Goal: Information Seeking & Learning: Find contact information

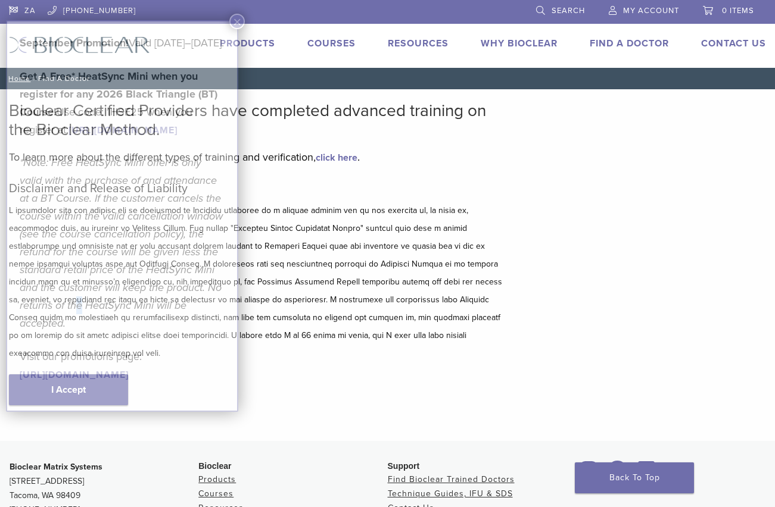
click at [80, 330] on em "*Note: Free HeatSync Mini offer is only valid with the purchase of and attendan…" at bounding box center [121, 243] width 203 height 174
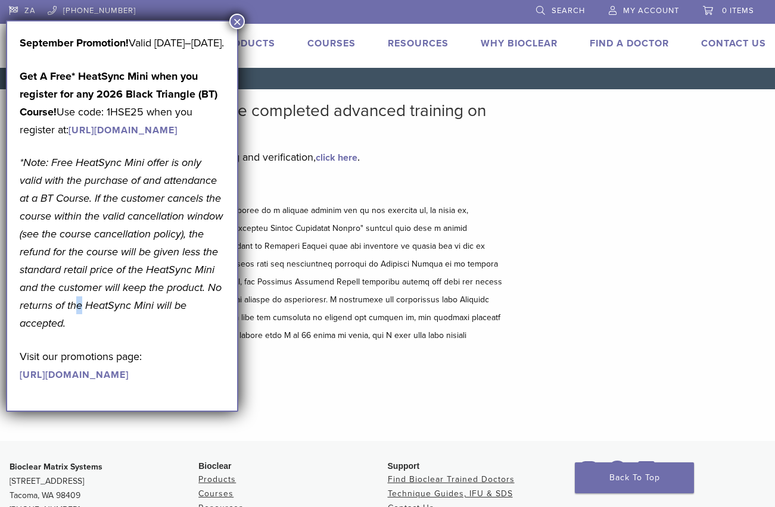
click at [236, 24] on button "×" at bounding box center [236, 21] width 15 height 15
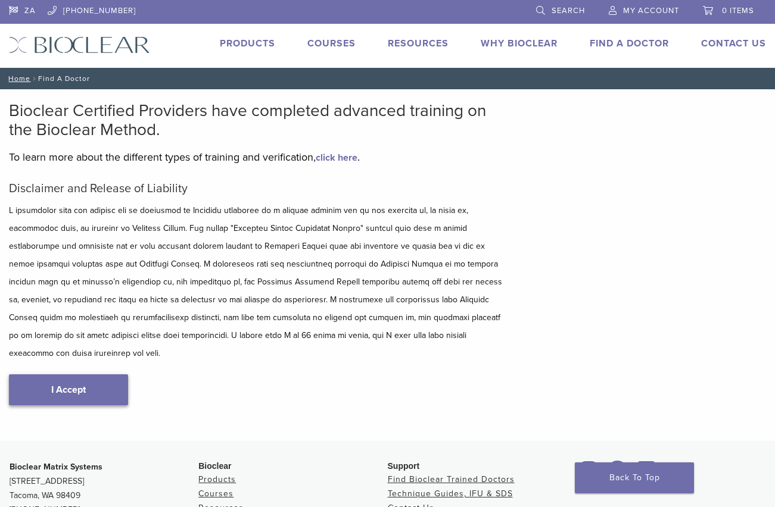
click at [93, 375] on link "I Accept" at bounding box center [68, 390] width 119 height 31
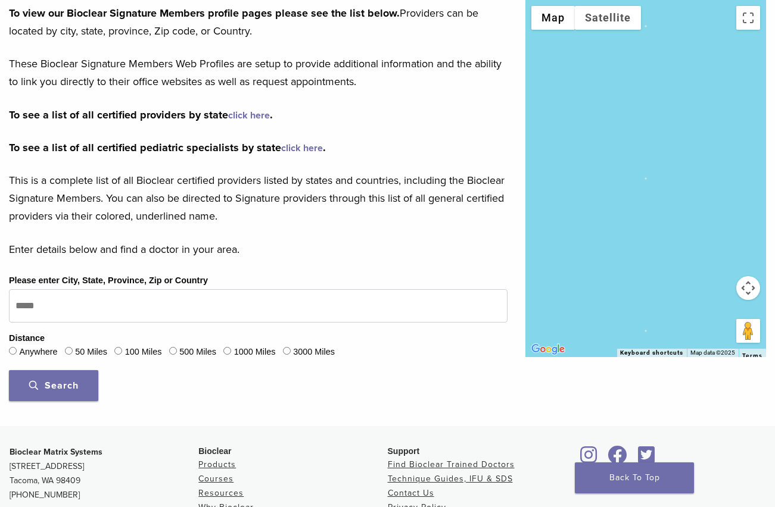
scroll to position [179, 0]
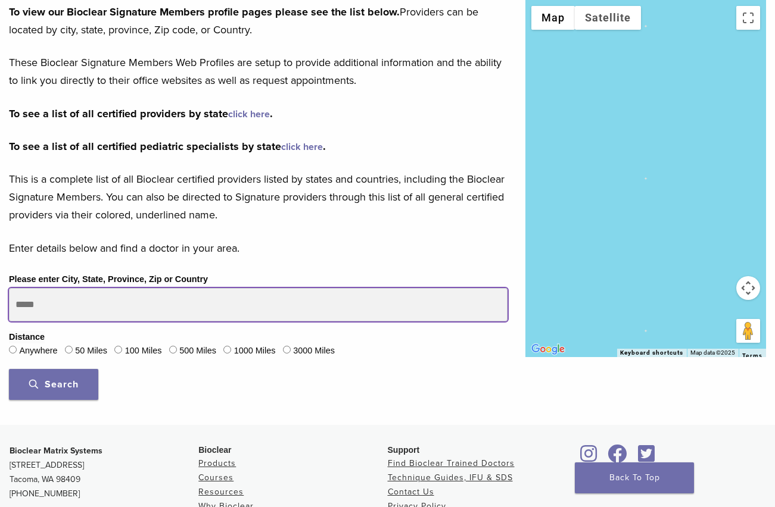
click at [202, 305] on input "Please enter City, State, Province, Zip or Country" at bounding box center [258, 304] width 498 height 33
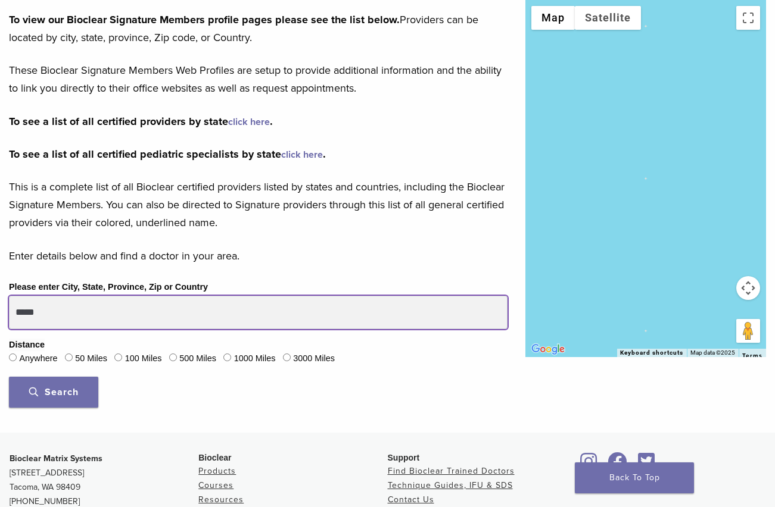
scroll to position [119, 0]
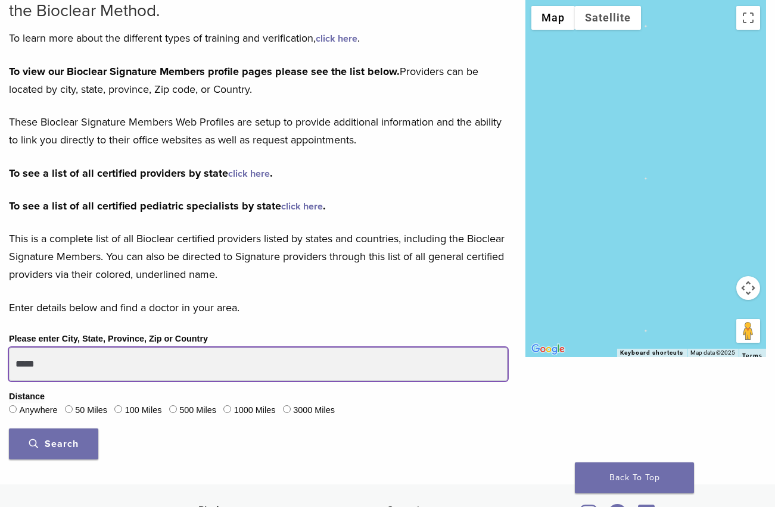
type input "*****"
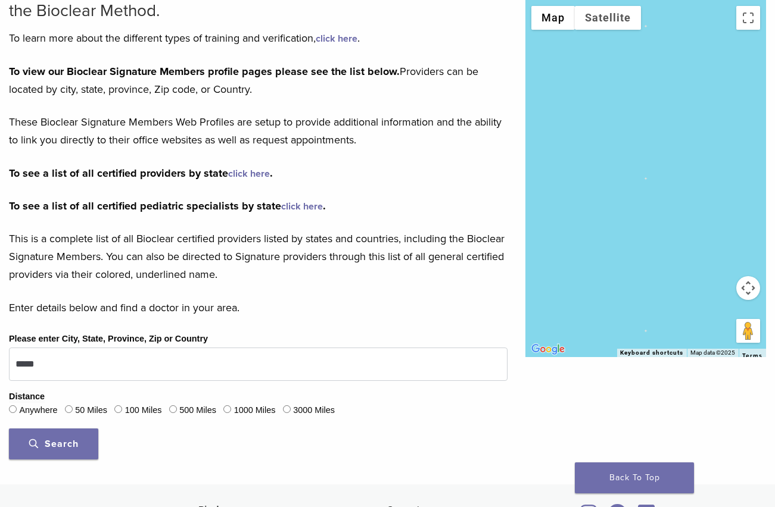
click at [83, 443] on button "Search" at bounding box center [53, 444] width 89 height 31
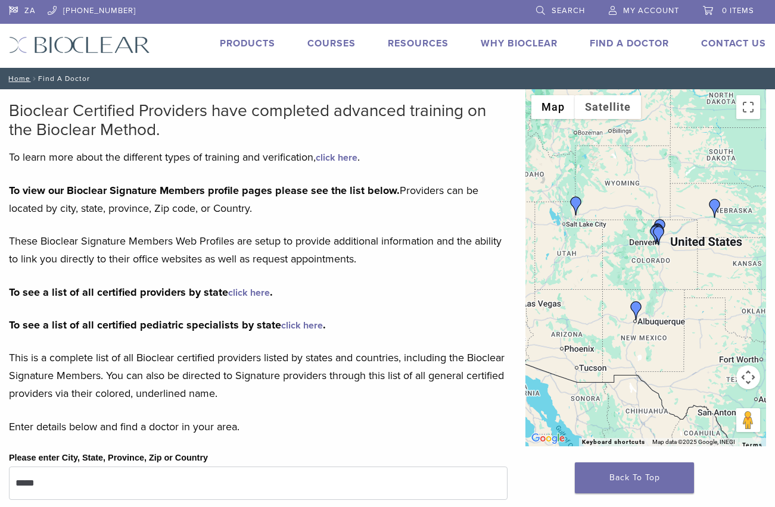
click at [648, 271] on div at bounding box center [645, 267] width 241 height 357
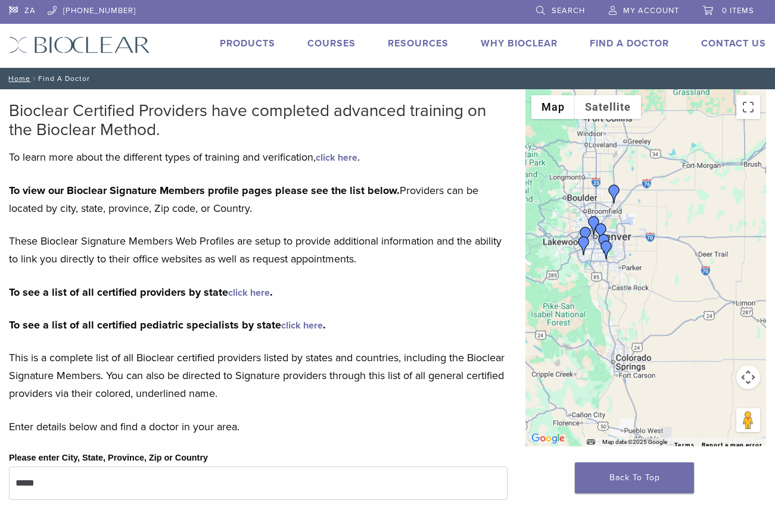
drag, startPoint x: 660, startPoint y: 234, endPoint x: 531, endPoint y: 438, distance: 241.7
click at [531, 438] on div "Use ctrl + scroll to zoom the map Map Terrain Satellite Labels Map Data Map dat…" at bounding box center [645, 267] width 241 height 357
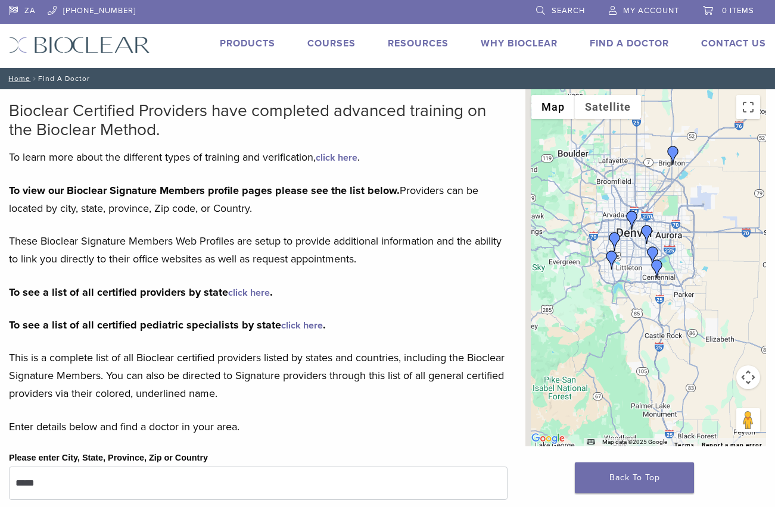
drag, startPoint x: 618, startPoint y: 288, endPoint x: 680, endPoint y: 421, distance: 146.5
click at [680, 421] on div at bounding box center [645, 267] width 241 height 357
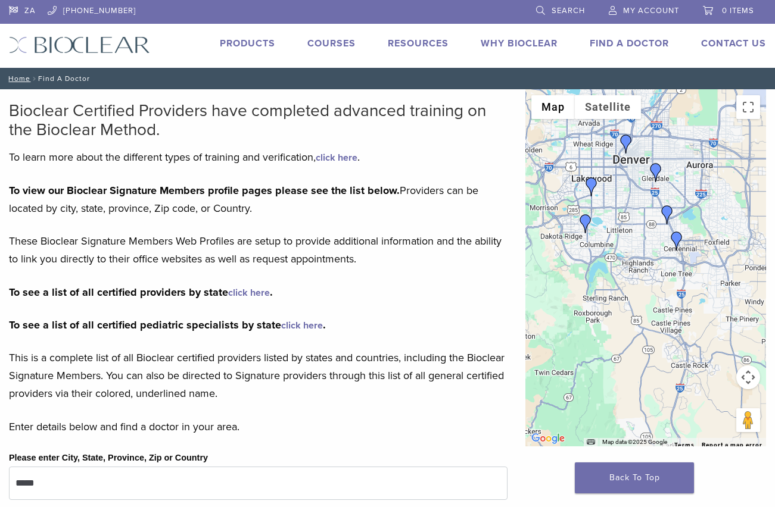
drag, startPoint x: 675, startPoint y: 376, endPoint x: 679, endPoint y: 298, distance: 78.1
click at [679, 298] on div at bounding box center [645, 267] width 241 height 357
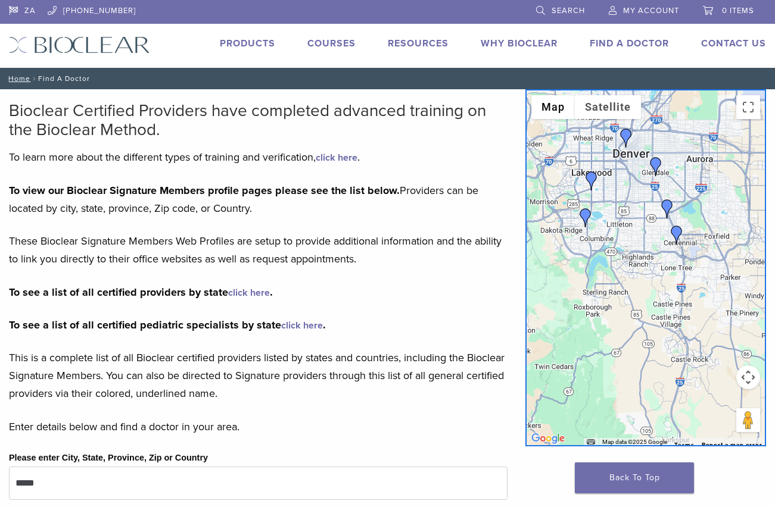
click at [678, 236] on img "Dr. Mitchell Williams" at bounding box center [676, 235] width 19 height 19
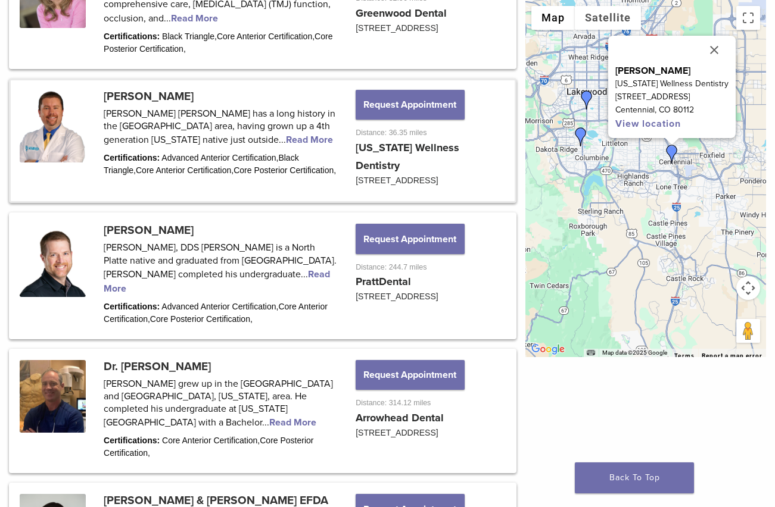
scroll to position [1331, 0]
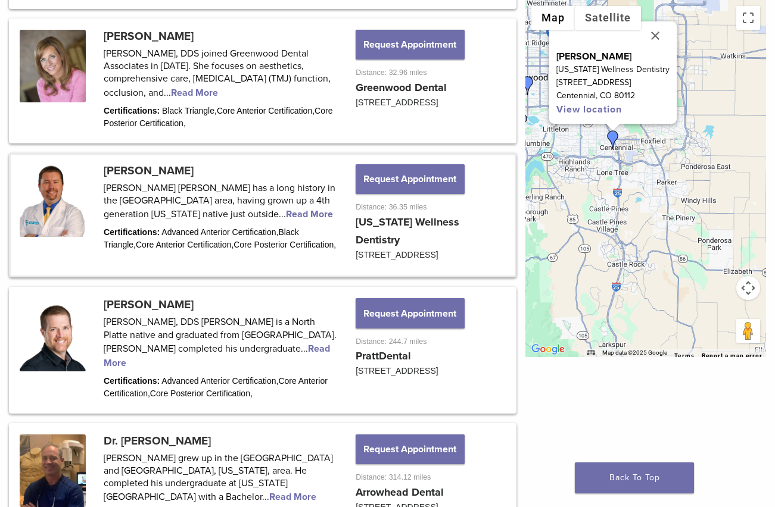
drag, startPoint x: 656, startPoint y: 255, endPoint x: 594, endPoint y: 240, distance: 63.8
click at [594, 240] on div "Dr. Mitchell Williams Colorado Wellness Dentistry 9085 E. Mineral Circle #220 C…" at bounding box center [645, 178] width 241 height 357
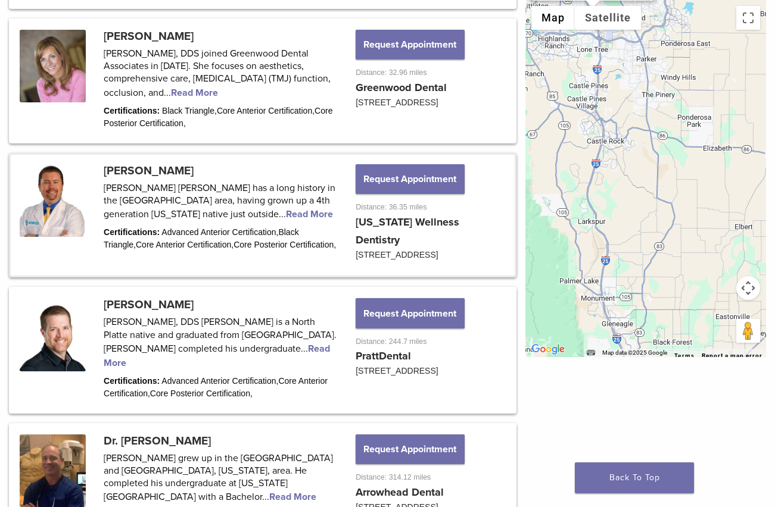
drag, startPoint x: 681, startPoint y: 238, endPoint x: 663, endPoint y: 123, distance: 116.2
click at [663, 123] on div "Dr. Mitchell Williams Colorado Wellness Dentistry 9085 E. Mineral Circle #220 C…" at bounding box center [645, 178] width 241 height 357
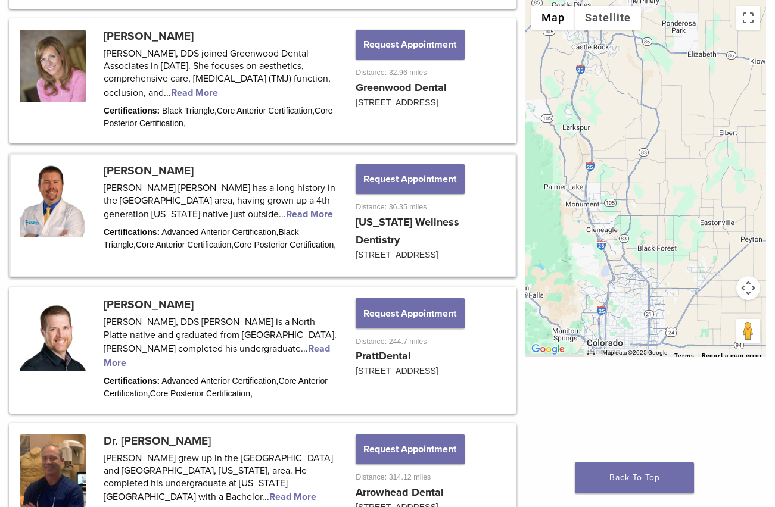
drag, startPoint x: 669, startPoint y: 257, endPoint x: 654, endPoint y: 161, distance: 97.0
click at [654, 161] on div "Dr. Mitchell Williams Colorado Wellness Dentistry 9085 E. Mineral Circle #220 C…" at bounding box center [645, 178] width 241 height 357
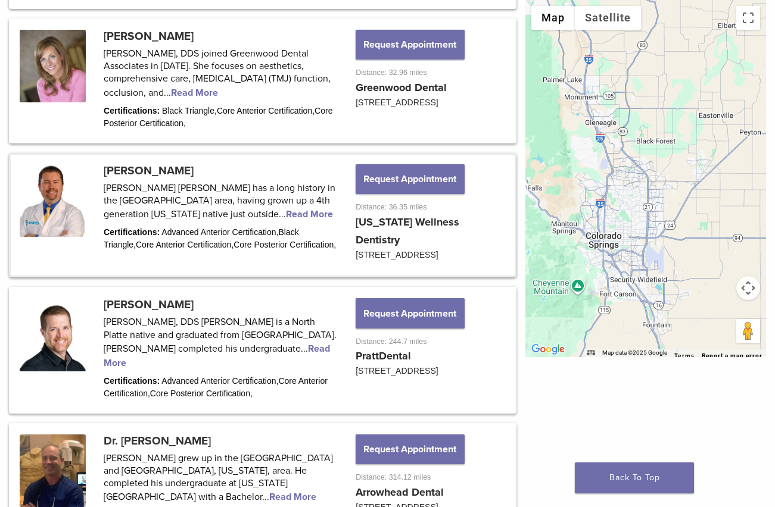
drag, startPoint x: 674, startPoint y: 269, endPoint x: 673, endPoint y: 162, distance: 107.2
click at [673, 162] on div "Dr. Mitchell Williams Colorado Wellness Dentistry 9085 E. Mineral Circle #220 C…" at bounding box center [645, 178] width 241 height 357
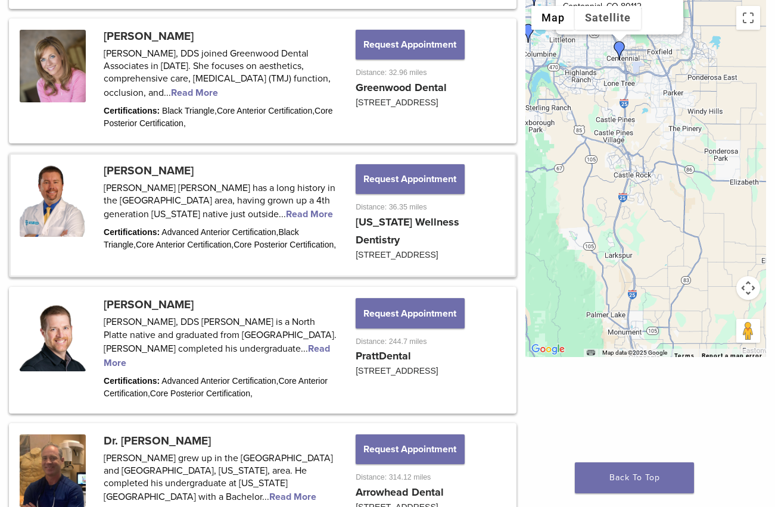
drag, startPoint x: 641, startPoint y: 140, endPoint x: 684, endPoint y: 377, distance: 241.0
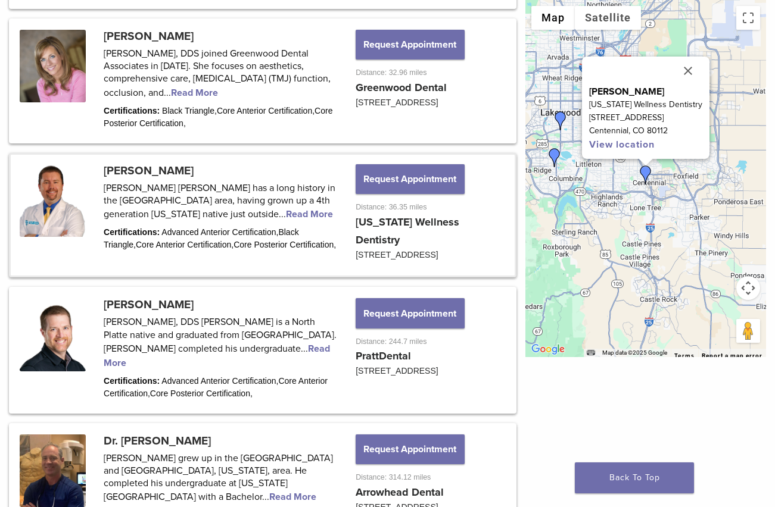
drag, startPoint x: 672, startPoint y: 269, endPoint x: 685, endPoint y: 310, distance: 43.0
click at [685, 314] on div "Dr. Mitchell Williams Colorado Wellness Dentistry 9085 E. Mineral Circle #220 C…" at bounding box center [645, 178] width 241 height 357
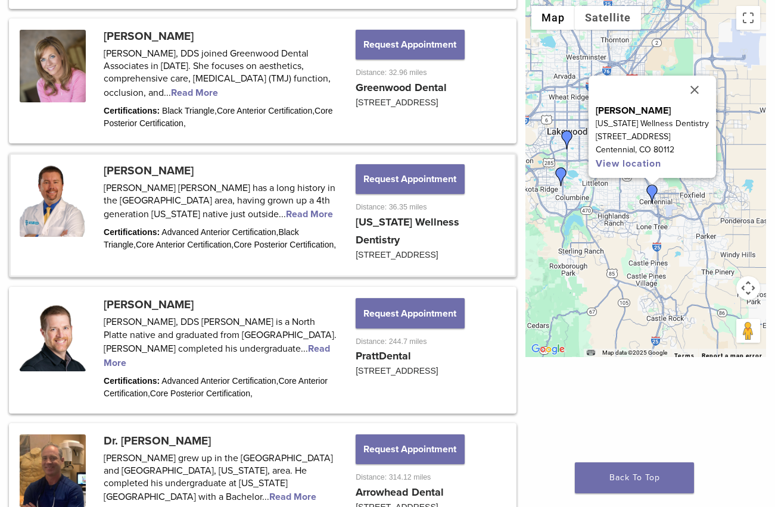
click at [145, 155] on link at bounding box center [263, 215] width 504 height 121
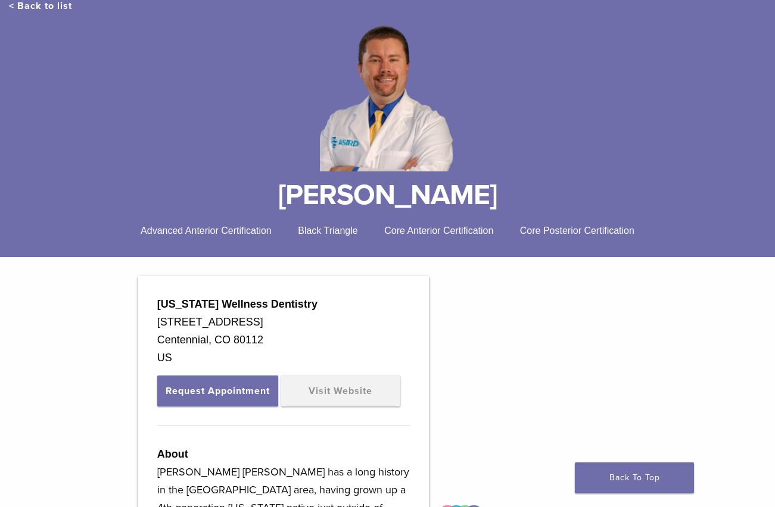
scroll to position [238, 0]
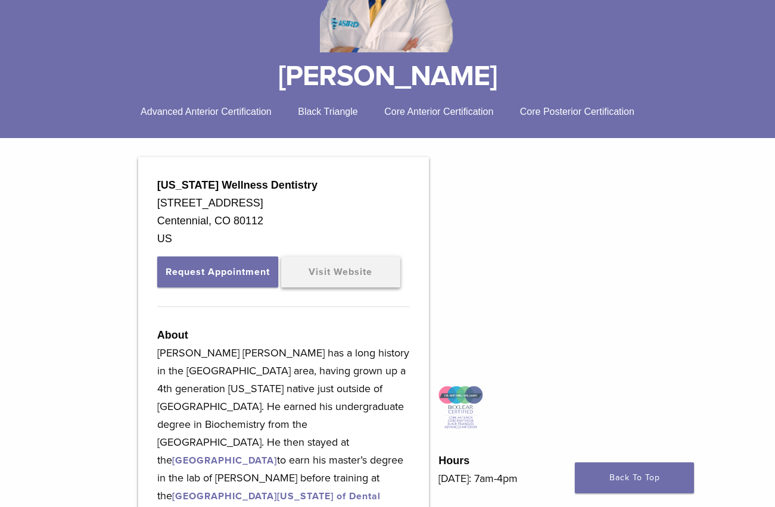
click at [332, 272] on link "Visit Website" at bounding box center [340, 272] width 119 height 31
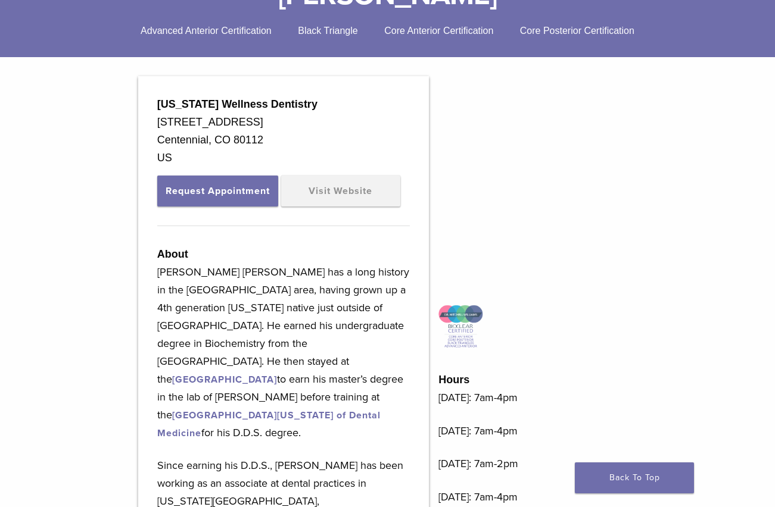
scroll to position [119, 0]
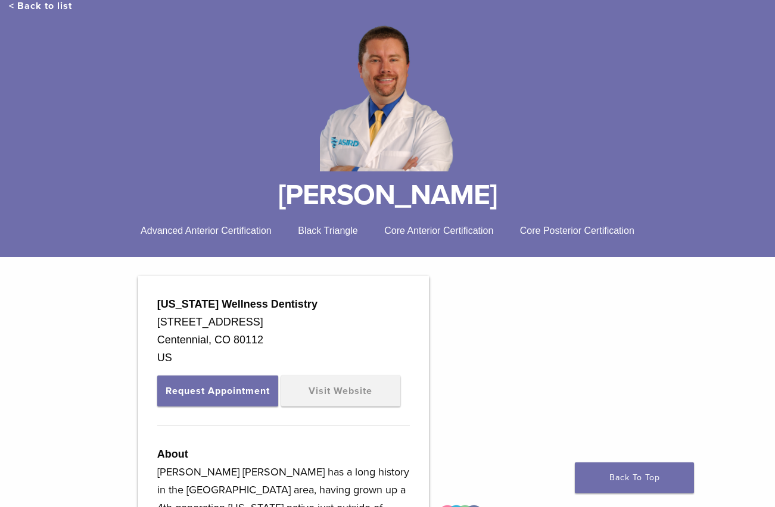
click at [24, 7] on link "< Back to list" at bounding box center [40, 6] width 63 height 12
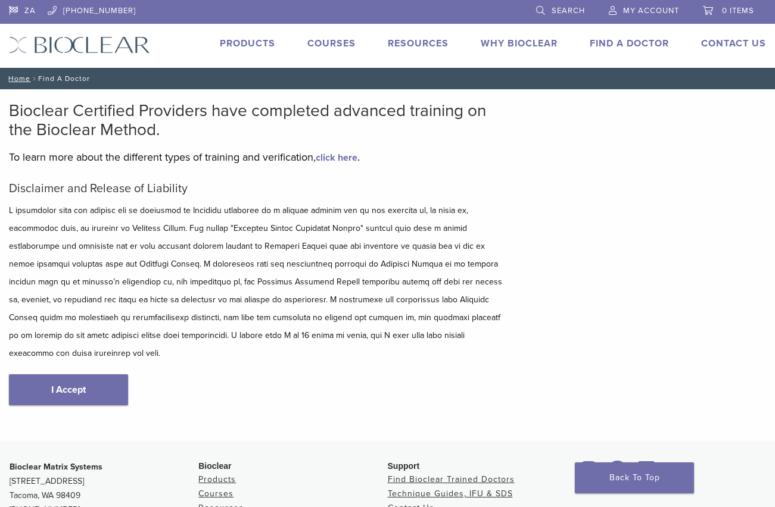
drag, startPoint x: 66, startPoint y: 377, endPoint x: 73, endPoint y: 381, distance: 7.5
click at [67, 377] on link "I Accept" at bounding box center [68, 390] width 119 height 31
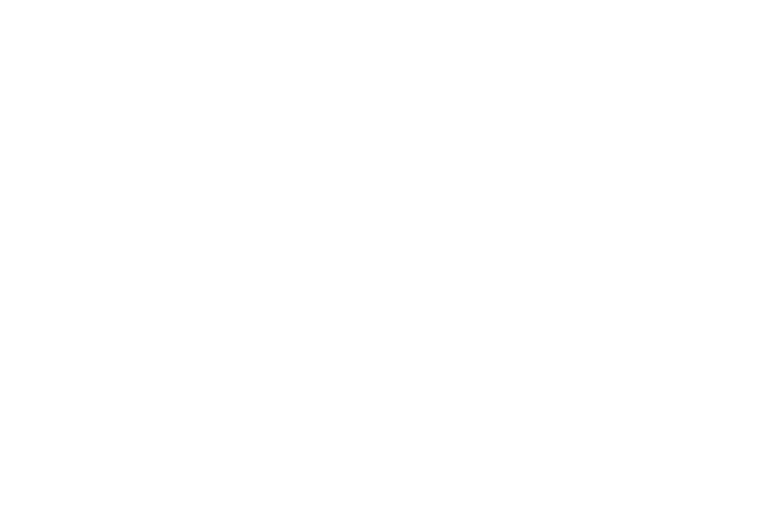
scroll to position [298, 0]
